Goal: Task Accomplishment & Management: Manage account settings

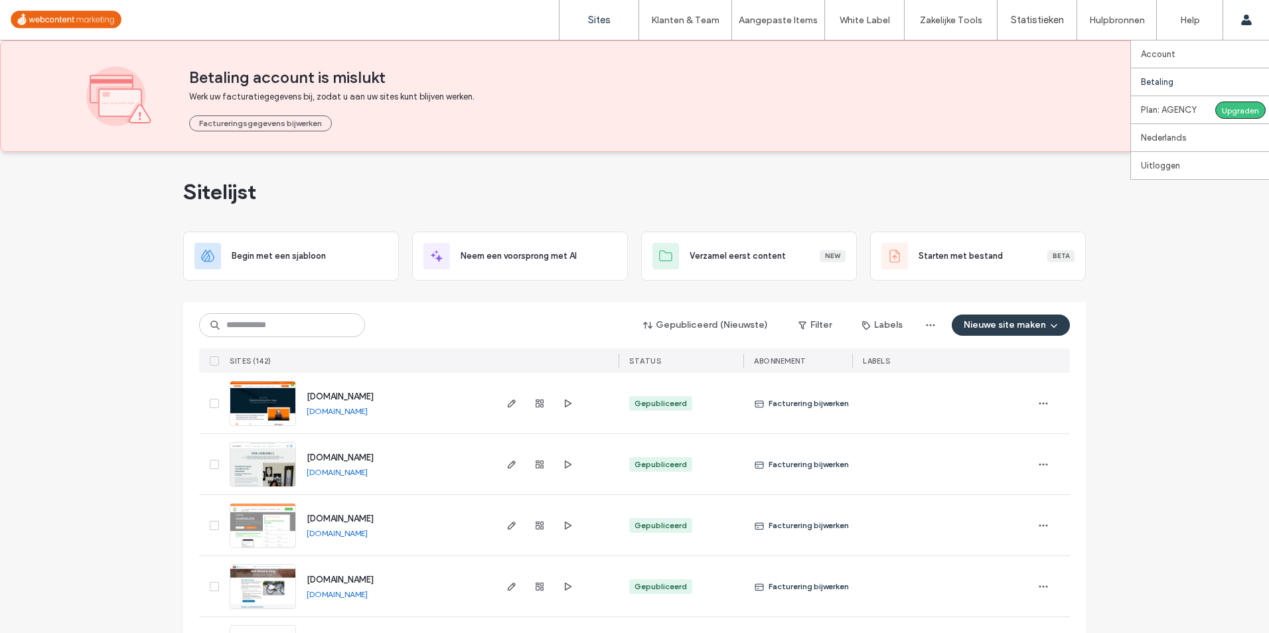
click at [1218, 76] on link "Betaling" at bounding box center [1205, 81] width 128 height 27
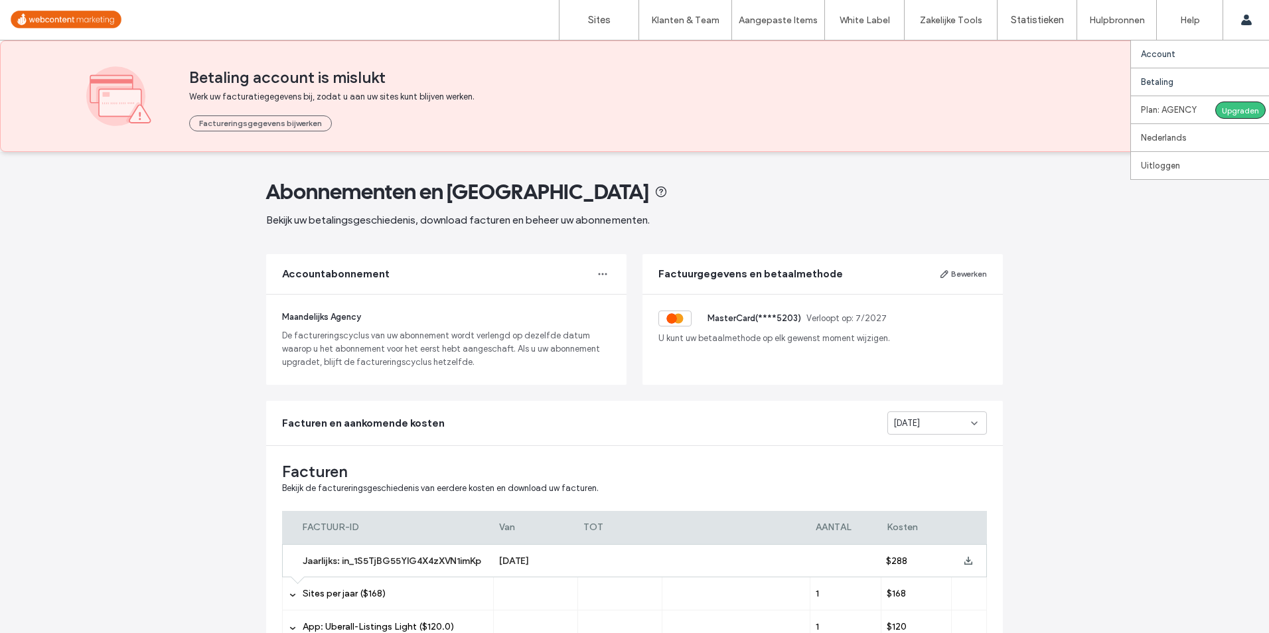
click at [1203, 50] on link "Account" at bounding box center [1205, 53] width 128 height 27
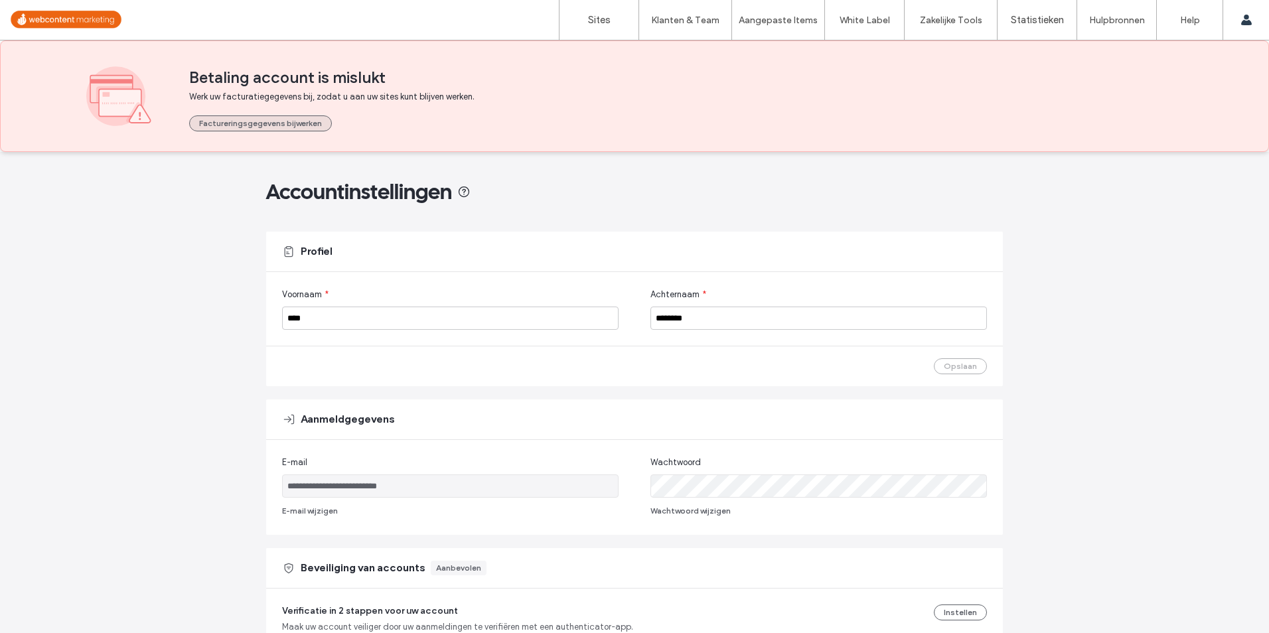
click at [318, 115] on button "Factureringsgegevens bijwerken" at bounding box center [260, 123] width 143 height 16
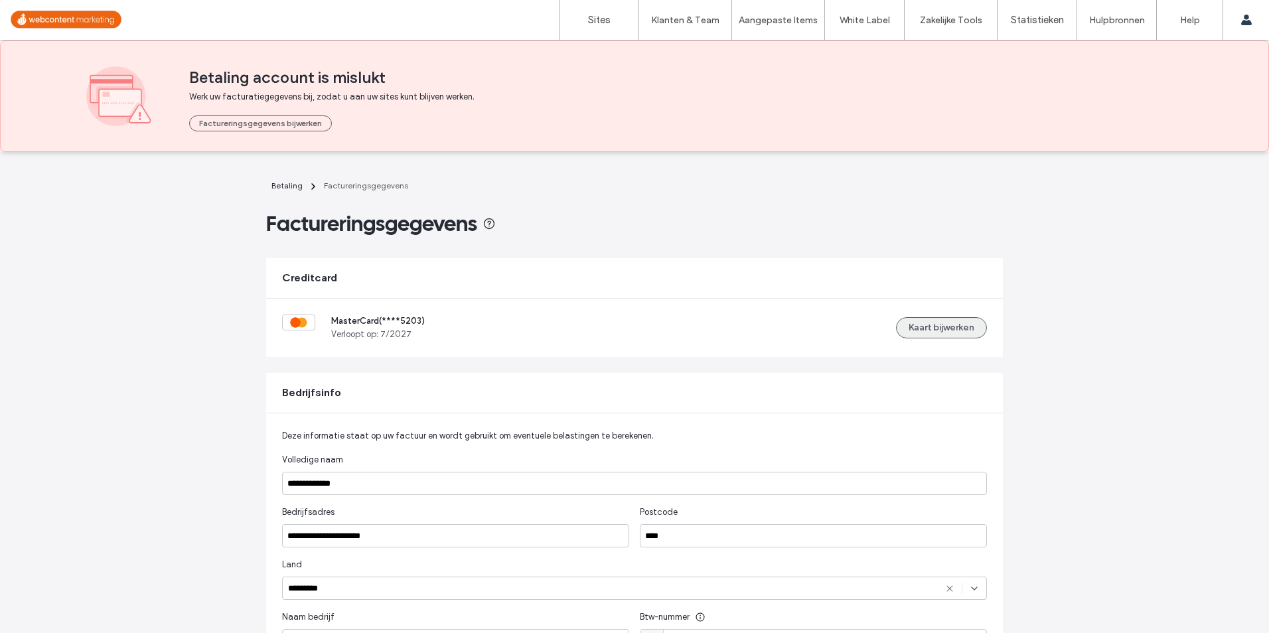
click at [946, 329] on button "Kaart bijwerken" at bounding box center [941, 327] width 91 height 21
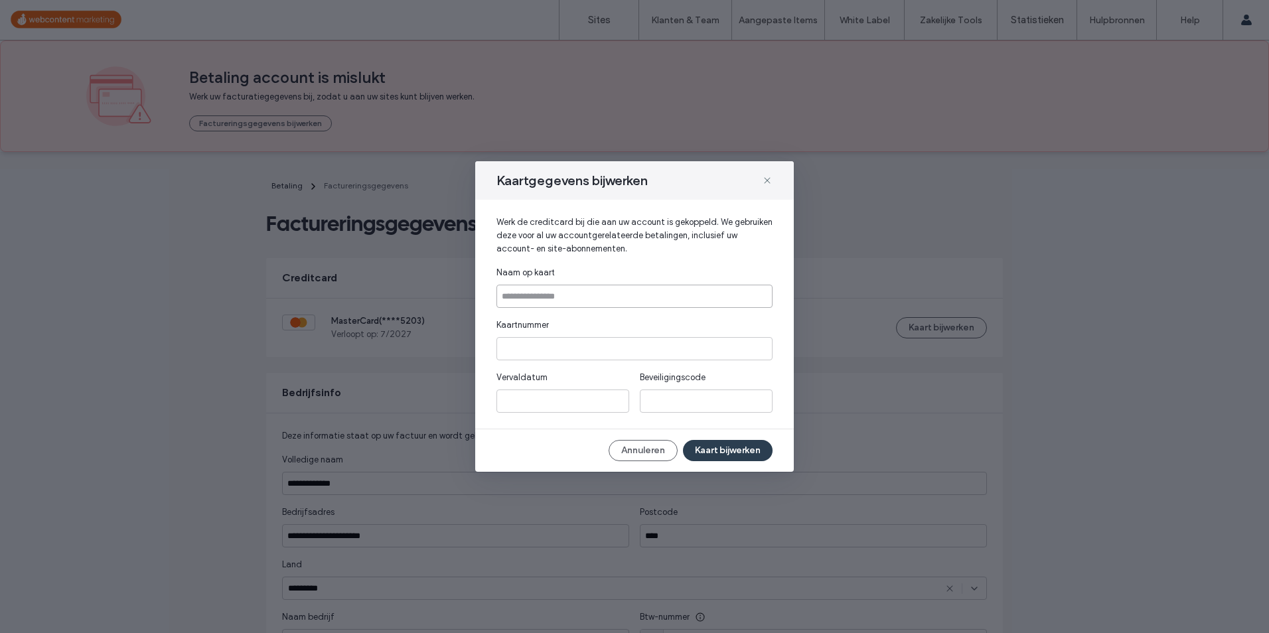
click at [636, 301] on input at bounding box center [634, 296] width 276 height 23
type input "**********"
click at [729, 447] on button "Kaart bijwerken" at bounding box center [728, 450] width 90 height 21
